Goal: Transaction & Acquisition: Purchase product/service

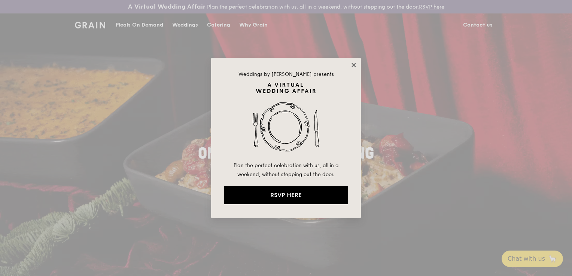
click at [353, 68] on icon at bounding box center [353, 65] width 7 height 7
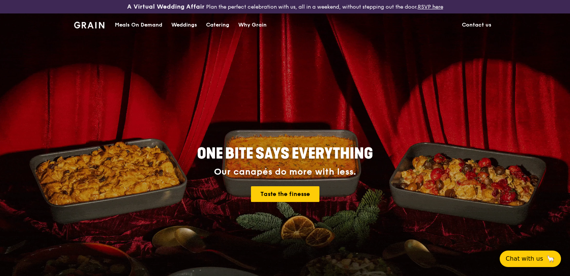
click at [215, 23] on div "Catering" at bounding box center [217, 25] width 23 height 22
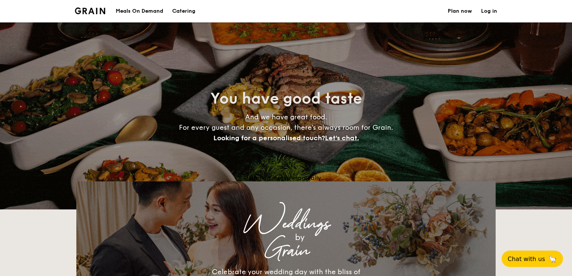
select select
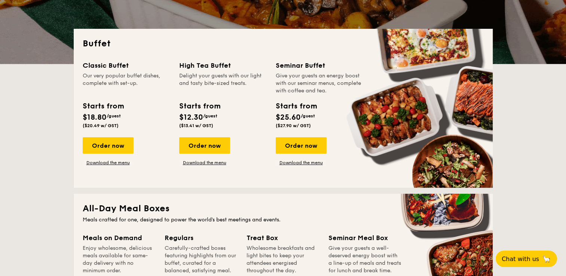
scroll to position [150, 0]
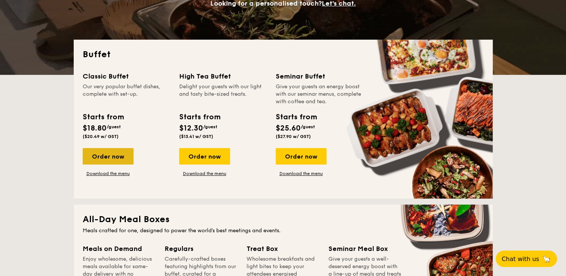
click at [102, 156] on div "Order now" at bounding box center [108, 156] width 51 height 16
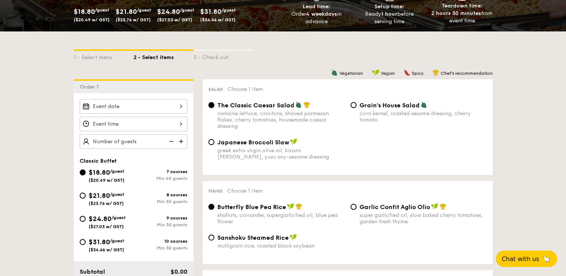
scroll to position [187, 0]
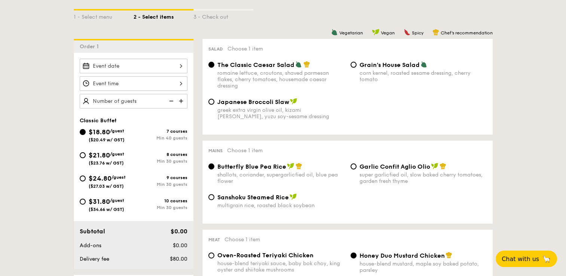
click at [103, 156] on span "$21.80" at bounding box center [99, 155] width 21 height 8
click at [86, 156] on input "$21.80 /guest ($23.76 w/ GST) 8 courses Min 30 guests" at bounding box center [83, 155] width 6 height 6
radio input "true"
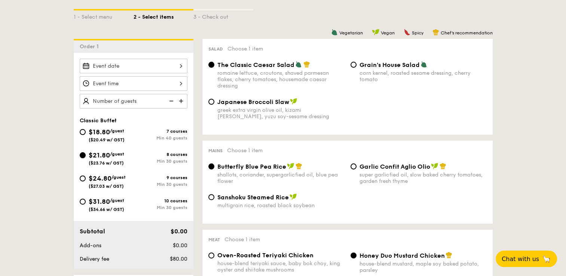
radio input "true"
